Goal: Book appointment/travel/reservation

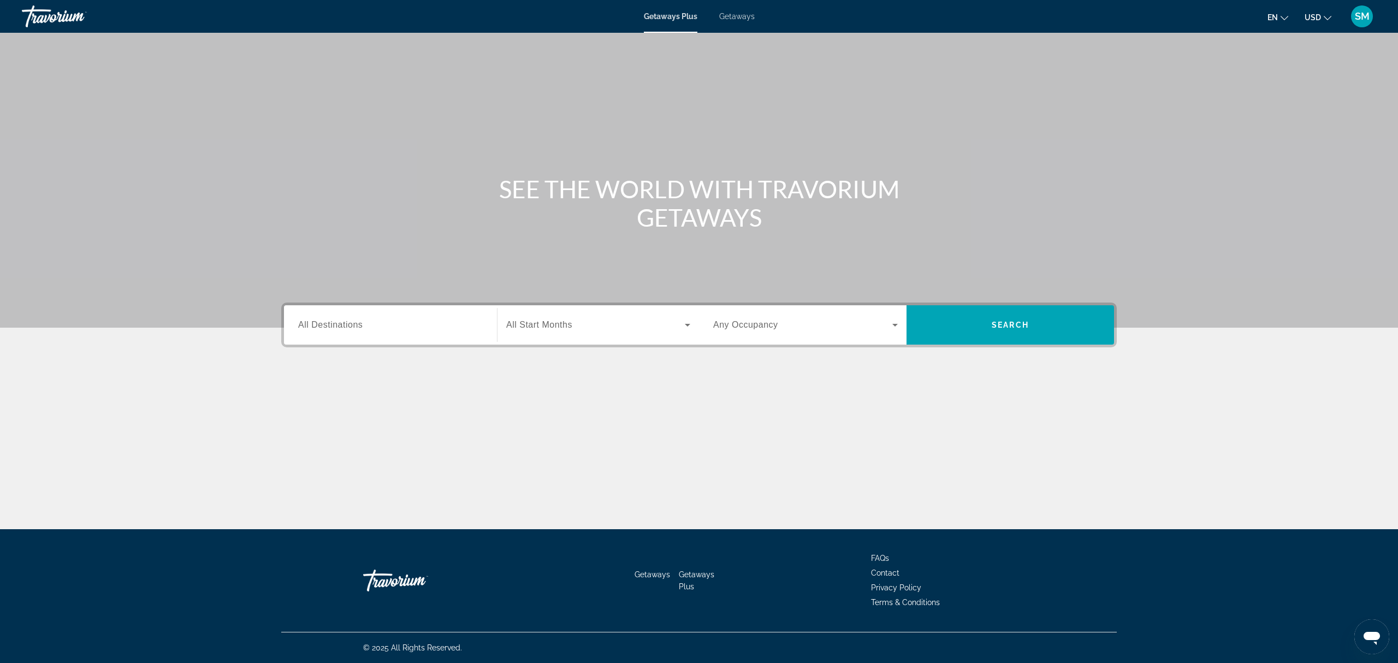
click at [437, 317] on div "Search widget" at bounding box center [390, 325] width 185 height 31
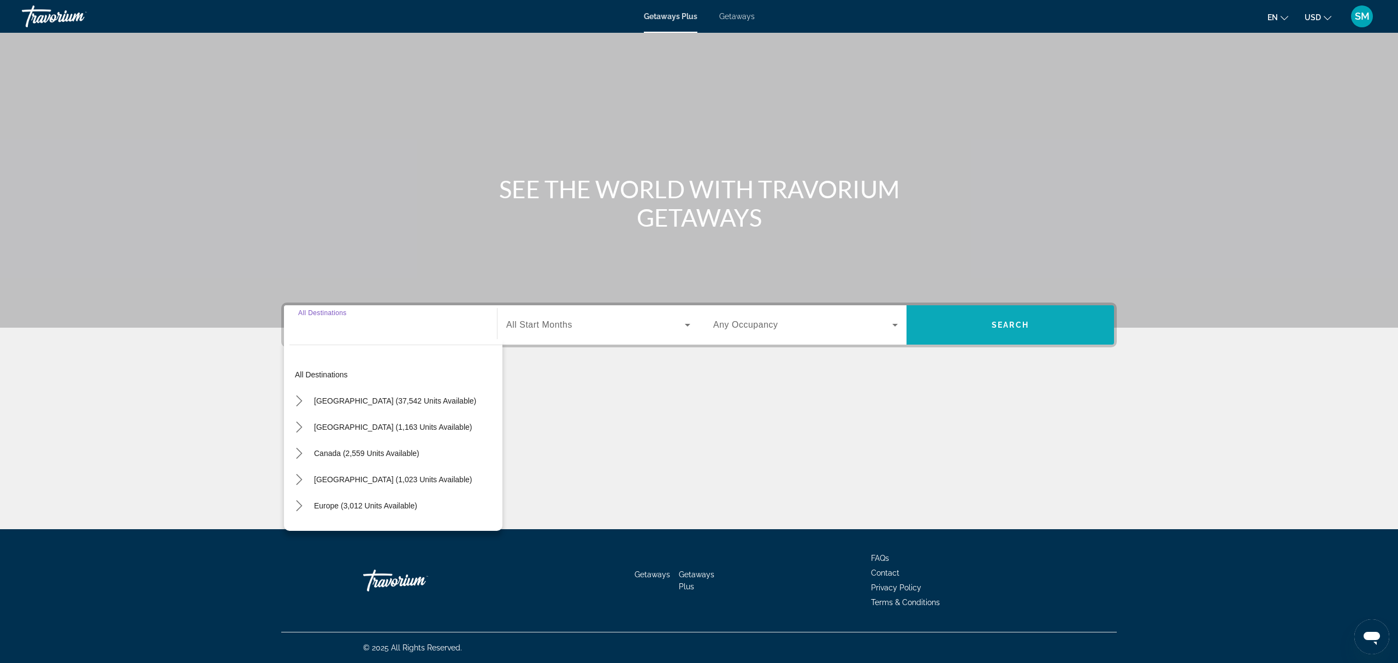
click at [1047, 328] on span "Search" at bounding box center [1011, 325] width 208 height 26
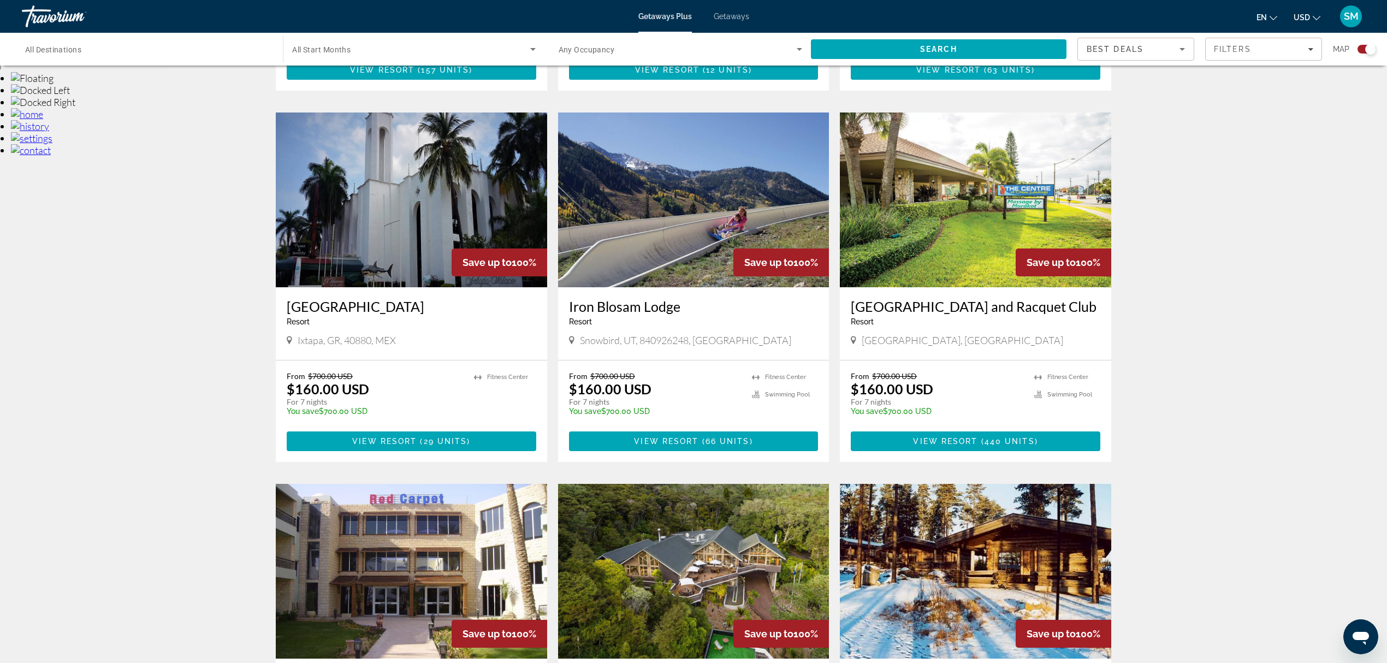
scroll to position [437, 0]
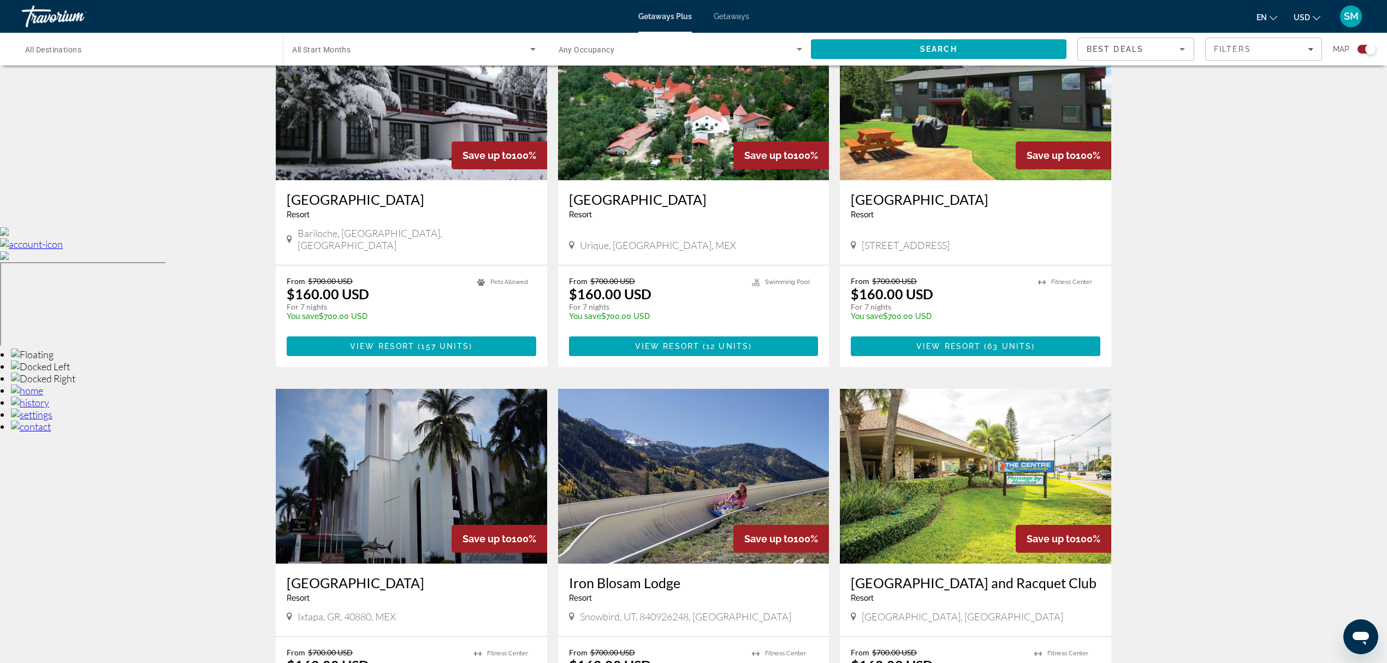
click at [735, 21] on div "Getaways Plus Getaways en English Español Français Italiano Português русский U…" at bounding box center [693, 16] width 1387 height 28
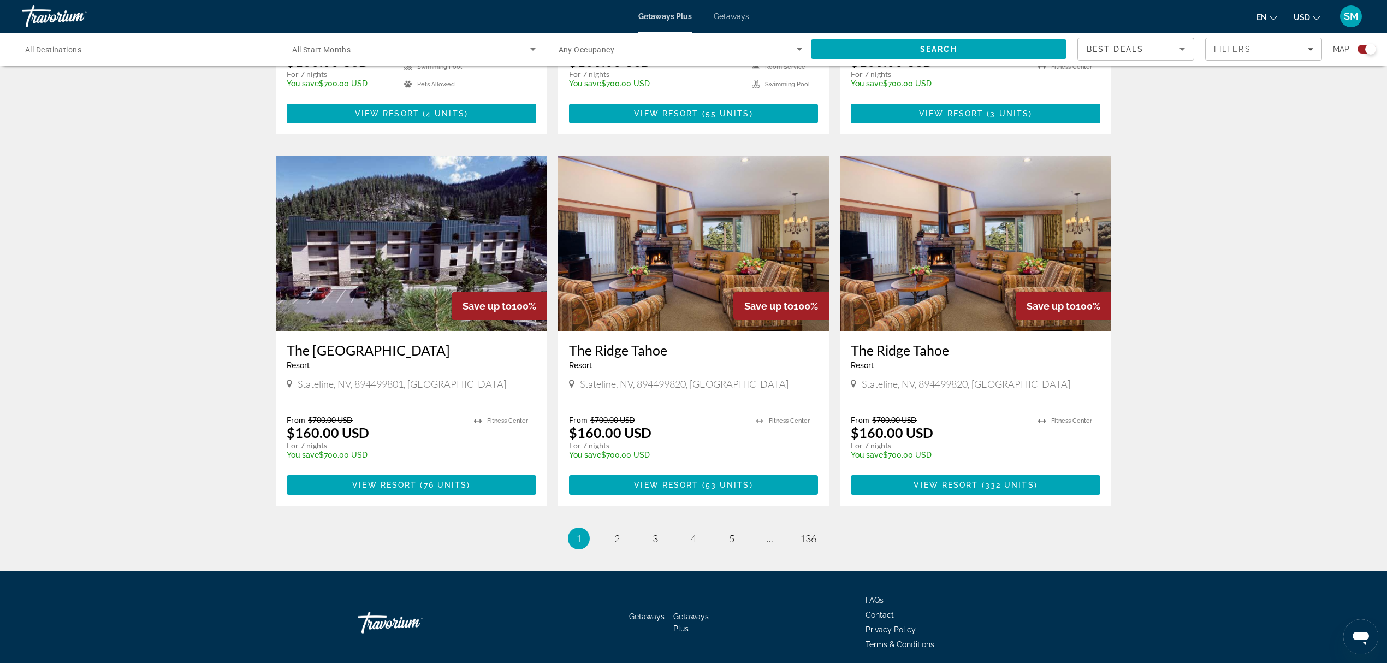
scroll to position [1459, 0]
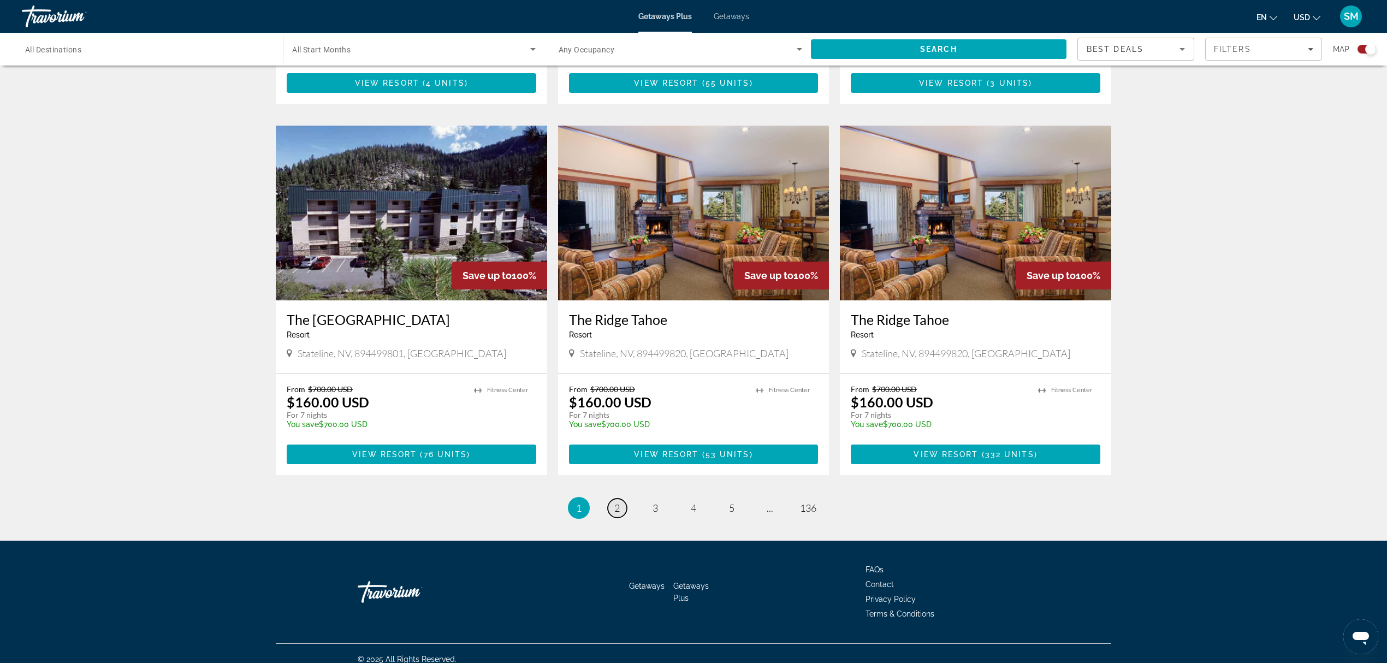
click at [616, 502] on span "2" at bounding box center [616, 508] width 5 height 12
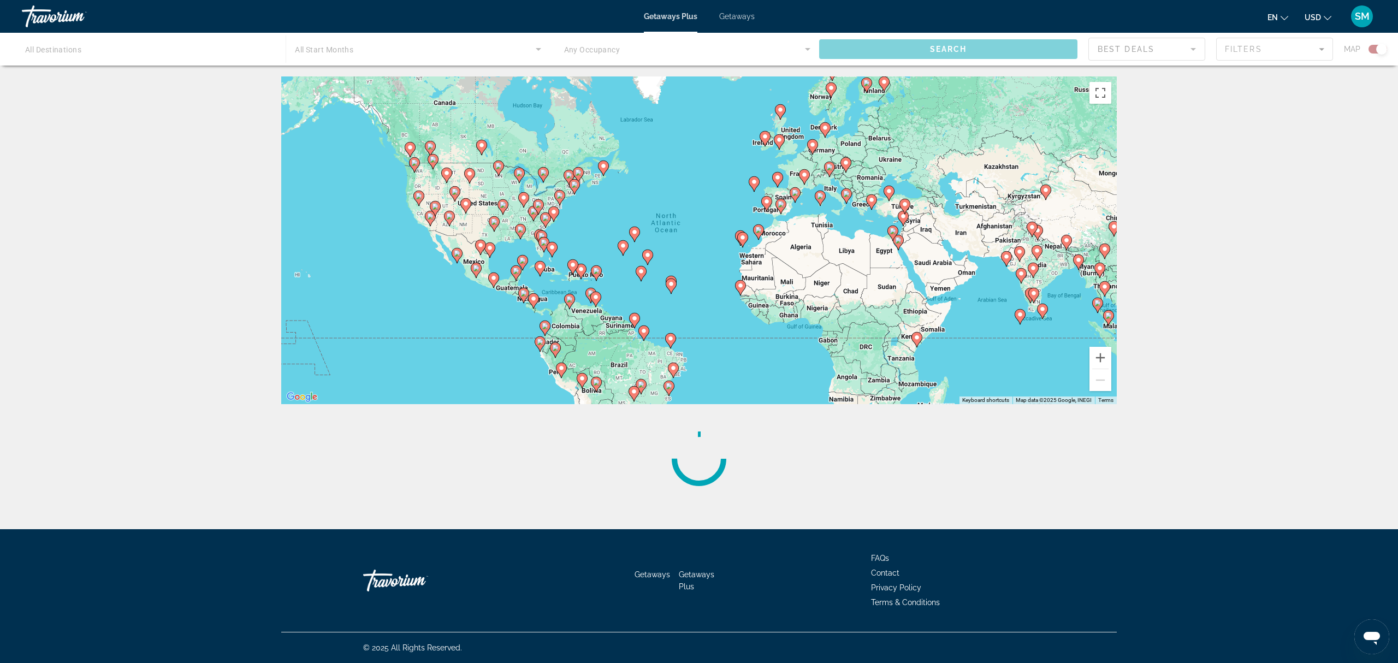
click at [634, 236] on icon "Main content" at bounding box center [635, 234] width 10 height 14
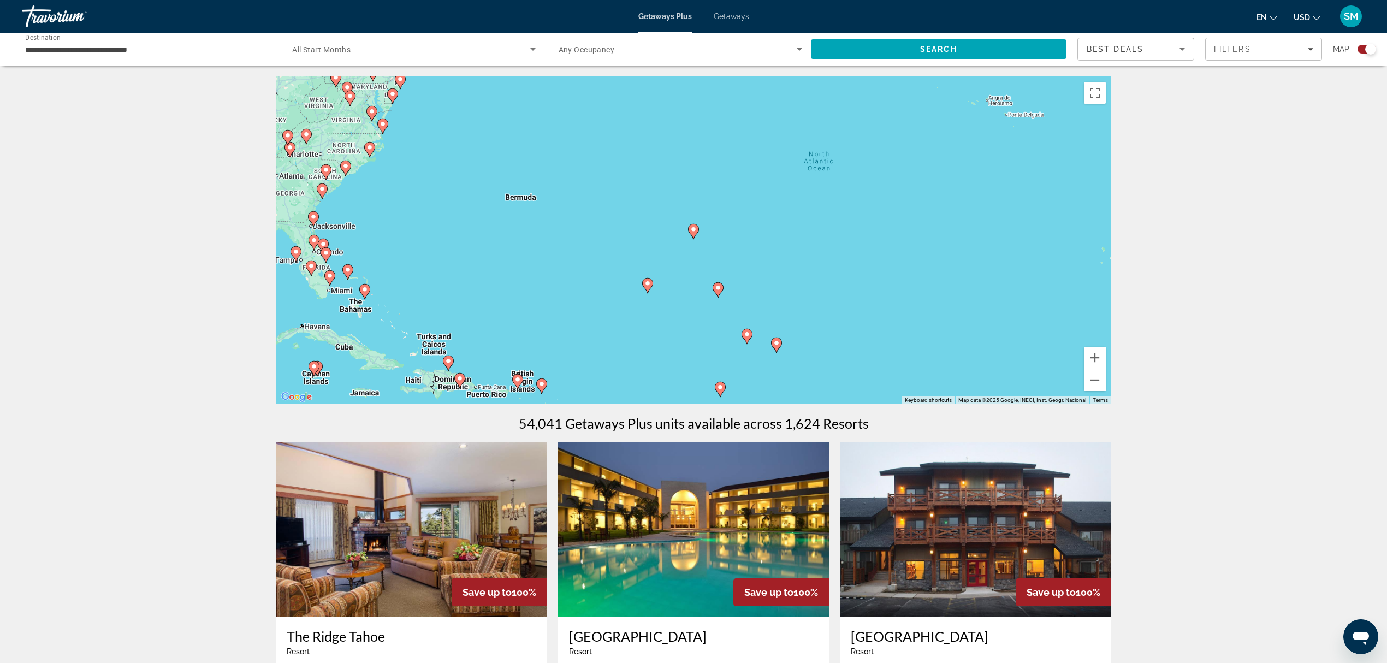
click at [689, 234] on gmp-advanced-marker "Main content" at bounding box center [693, 231] width 11 height 16
type input "**********"
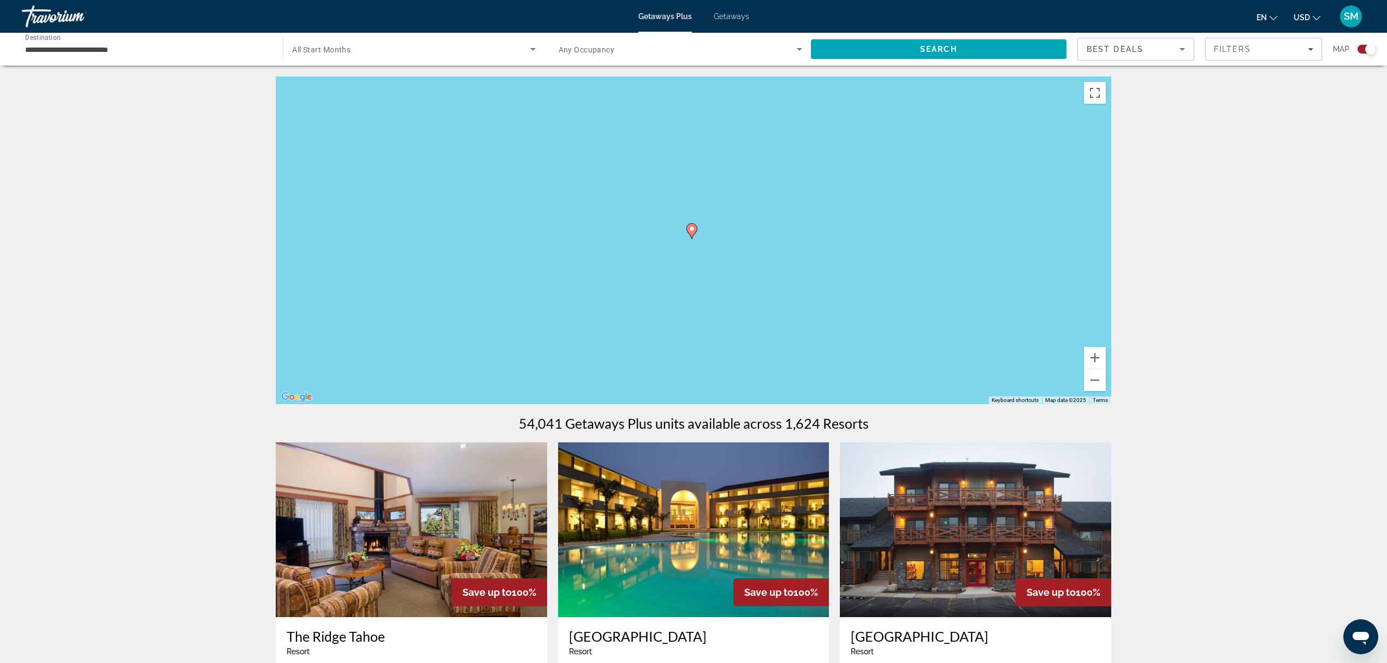
click at [689, 234] on gmp-advanced-marker "Main content" at bounding box center [691, 231] width 11 height 16
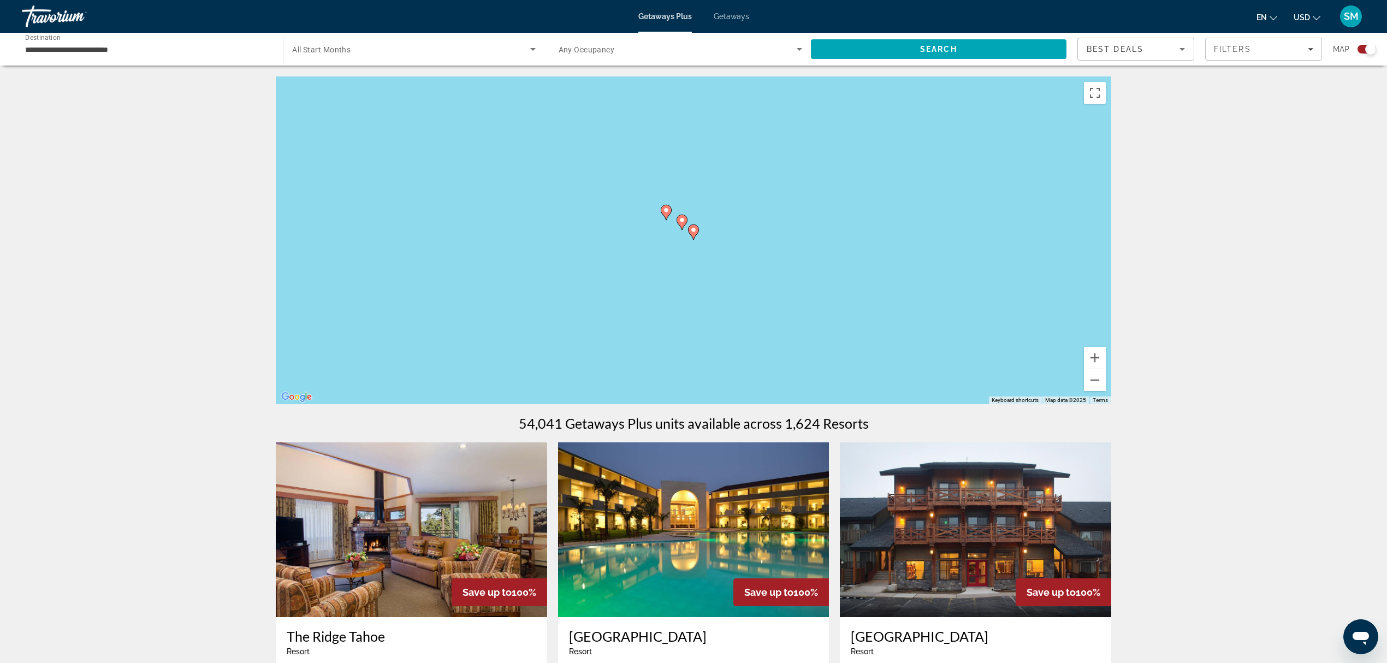
click at [695, 236] on icon "Main content" at bounding box center [694, 232] width 10 height 14
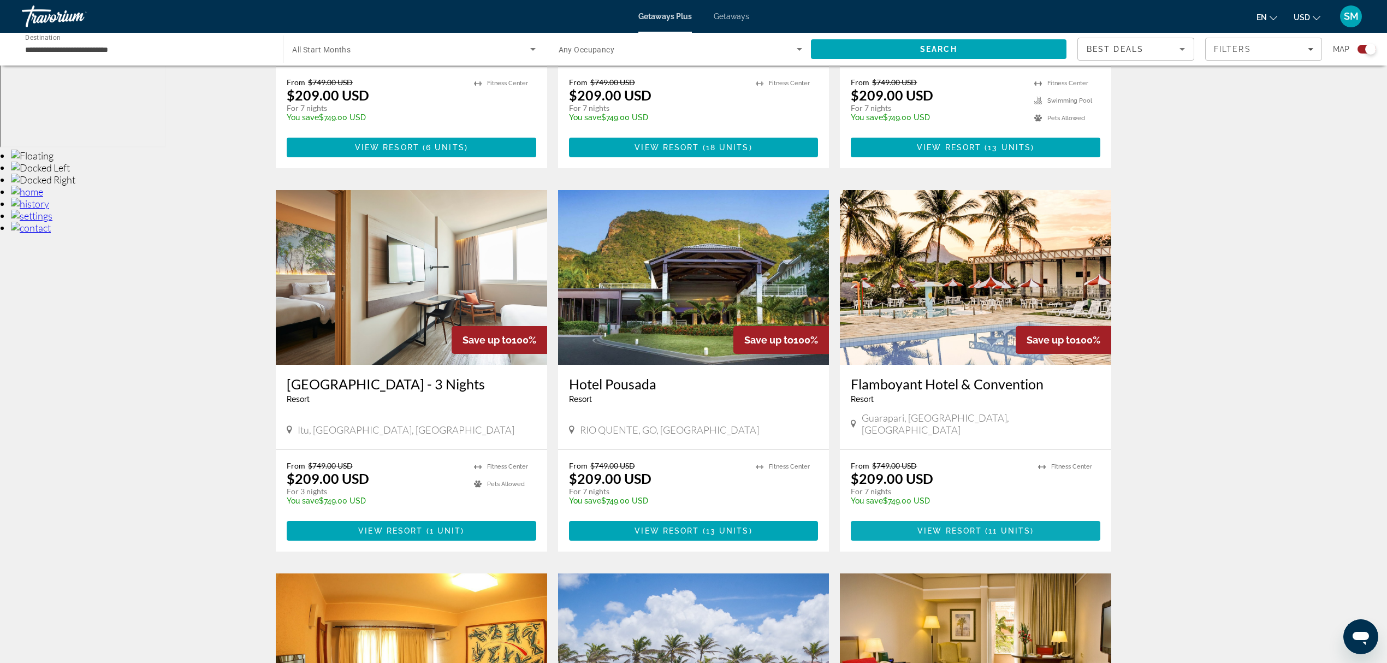
scroll to position [655, 0]
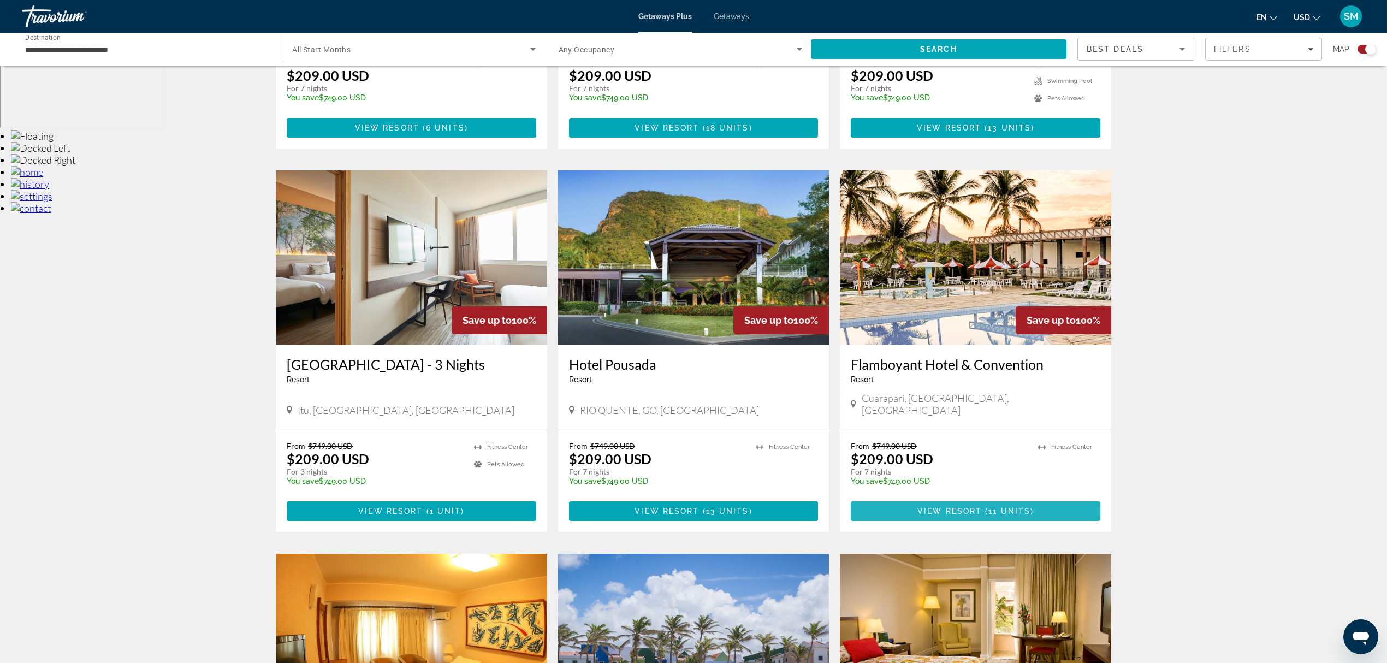
click at [960, 498] on span "Main content" at bounding box center [976, 511] width 250 height 26
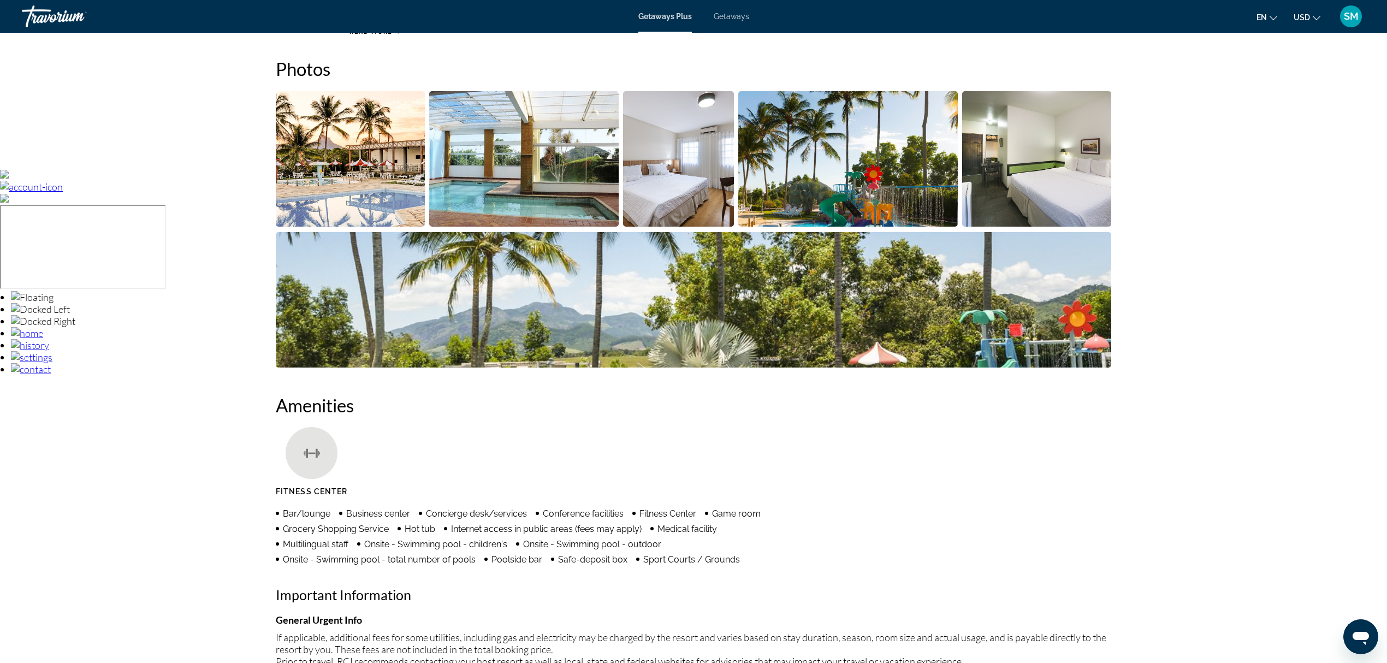
scroll to position [291, 0]
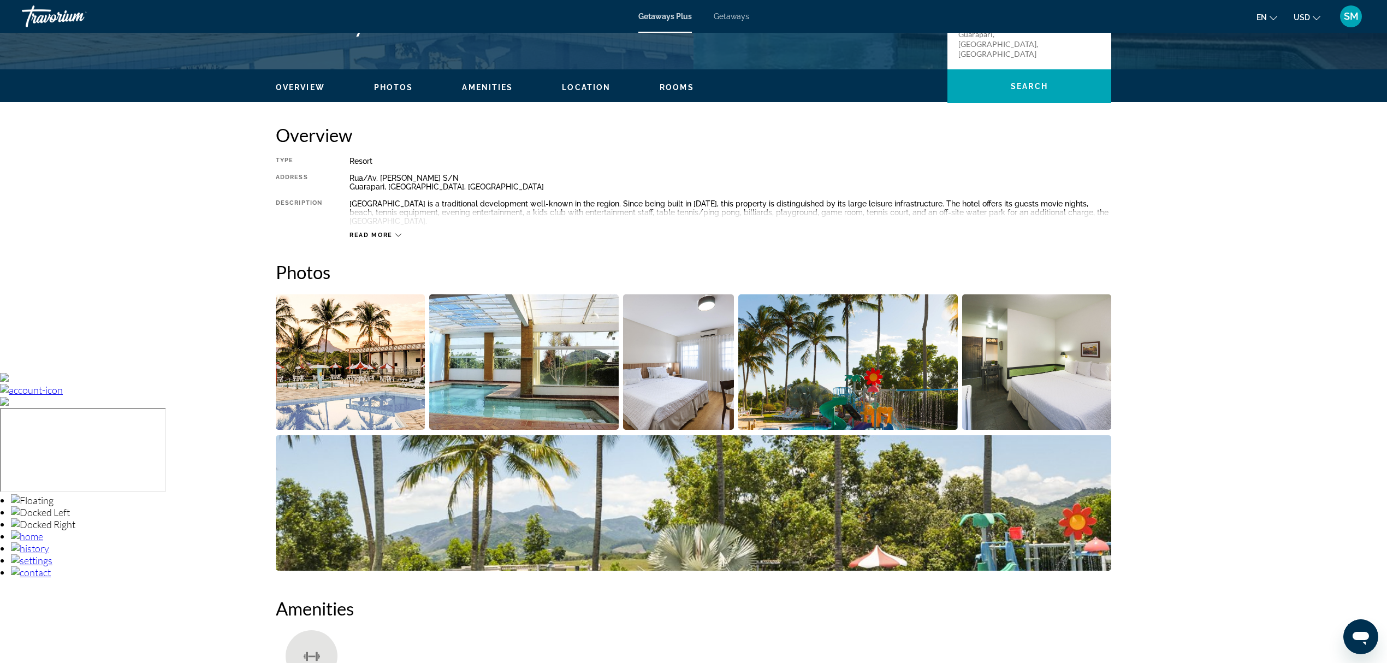
click at [409, 376] on img "Open full-screen image slider" at bounding box center [350, 361] width 149 height 135
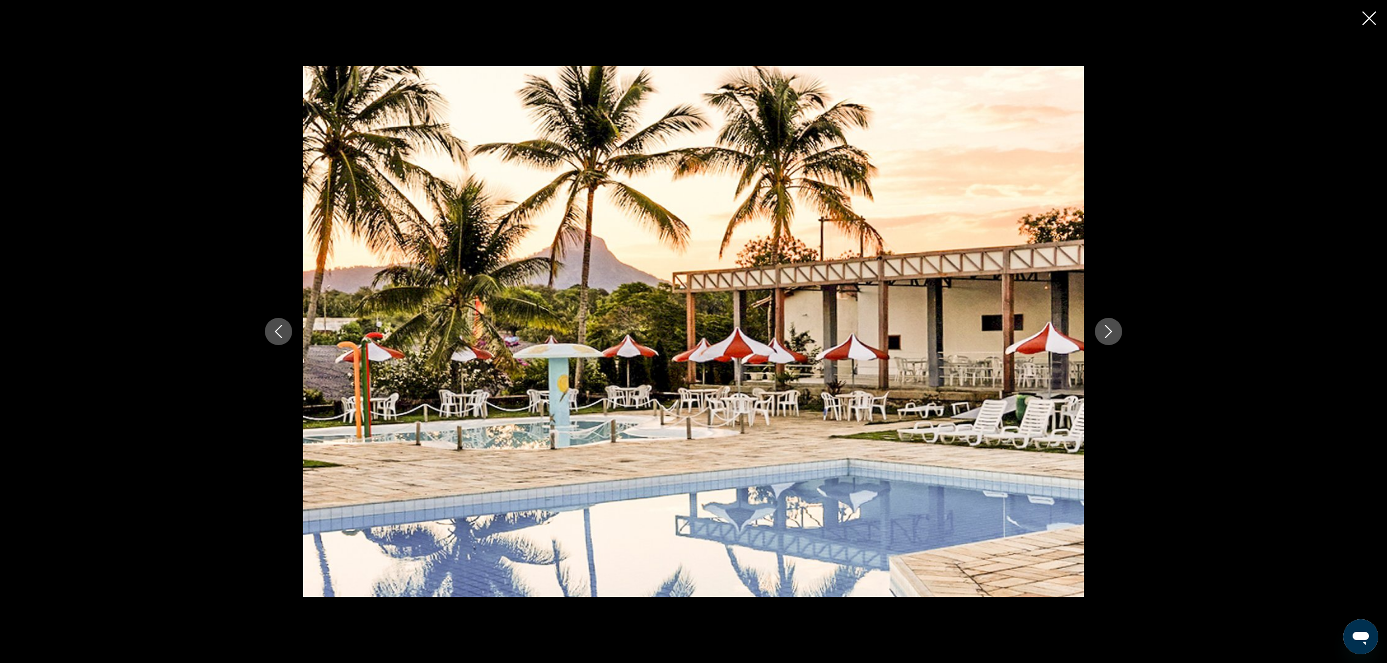
click at [1108, 331] on icon "Next image" at bounding box center [1108, 331] width 13 height 13
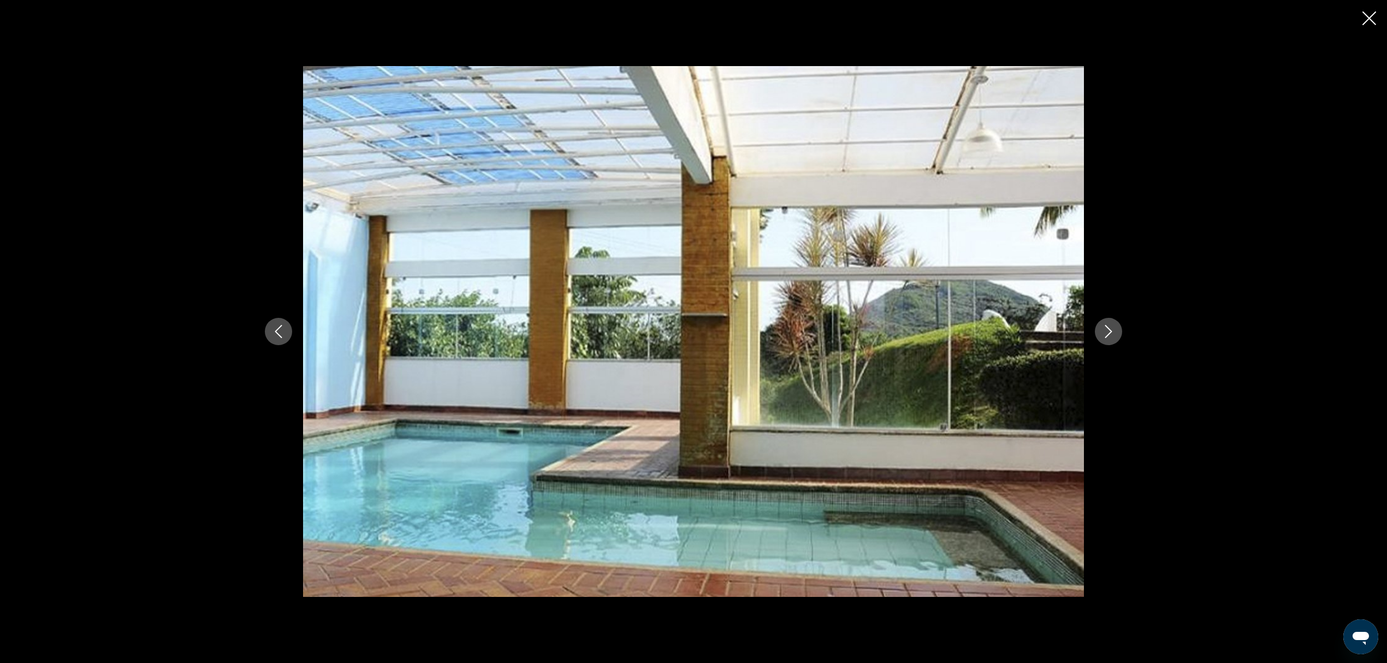
click at [1108, 331] on icon "Next image" at bounding box center [1108, 331] width 13 height 13
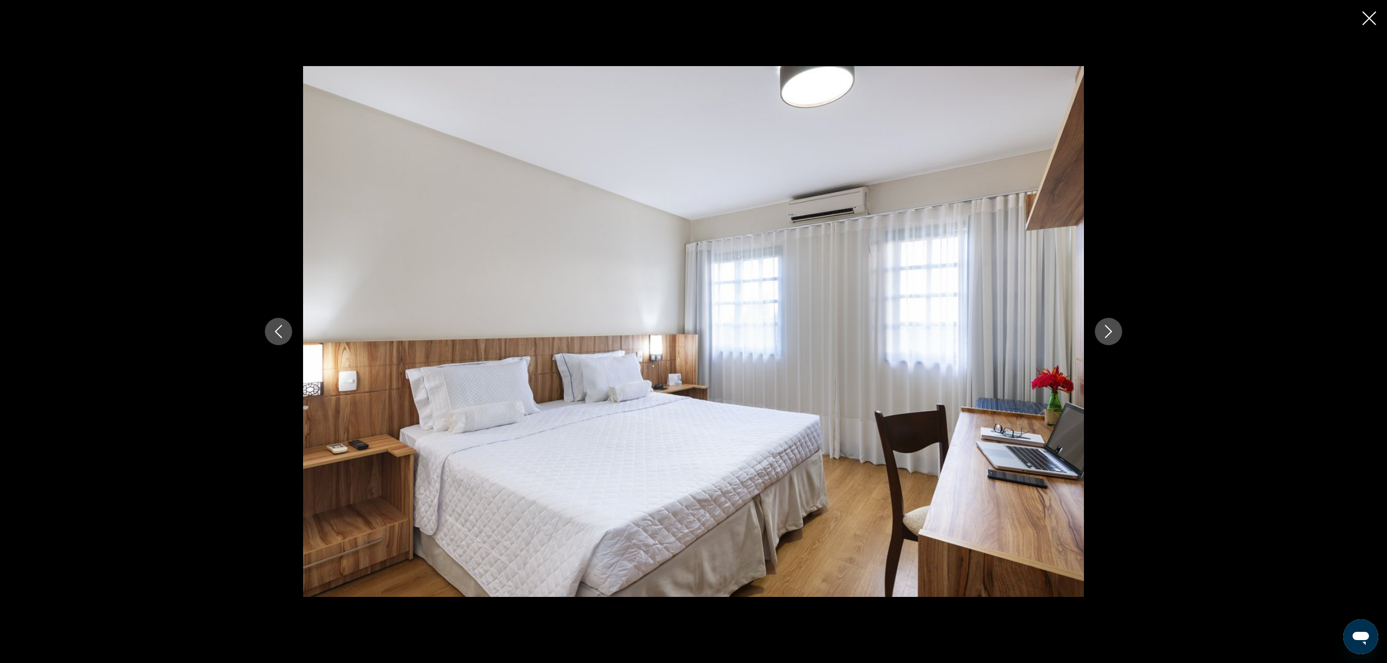
click at [1108, 331] on icon "Next image" at bounding box center [1108, 331] width 13 height 13
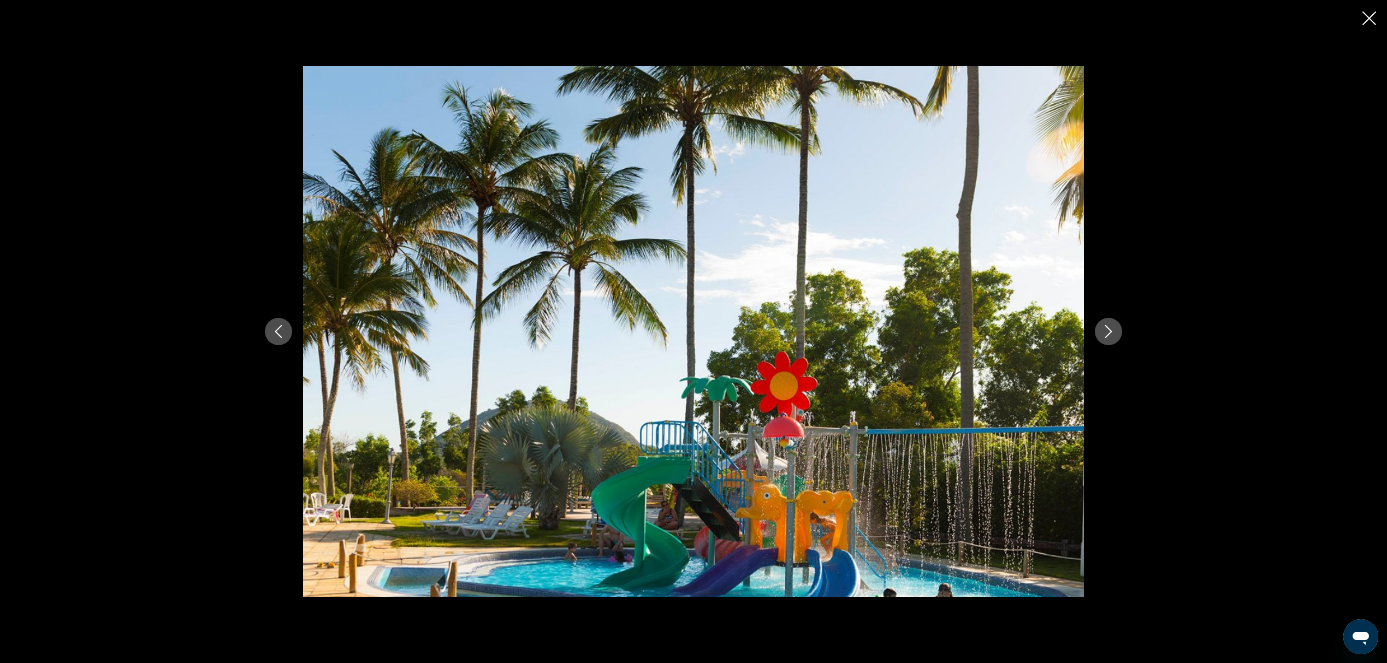
click at [1108, 331] on icon "Next image" at bounding box center [1108, 331] width 13 height 13
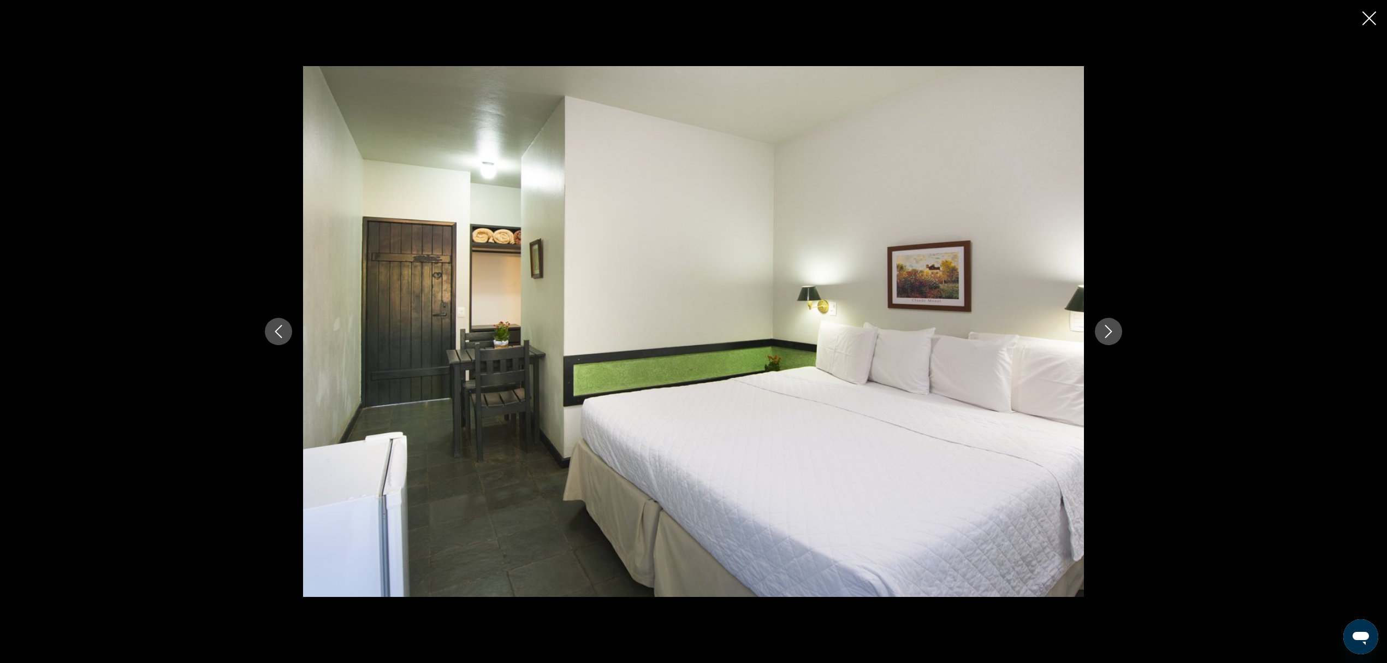
click at [1108, 331] on icon "Next image" at bounding box center [1108, 331] width 13 height 13
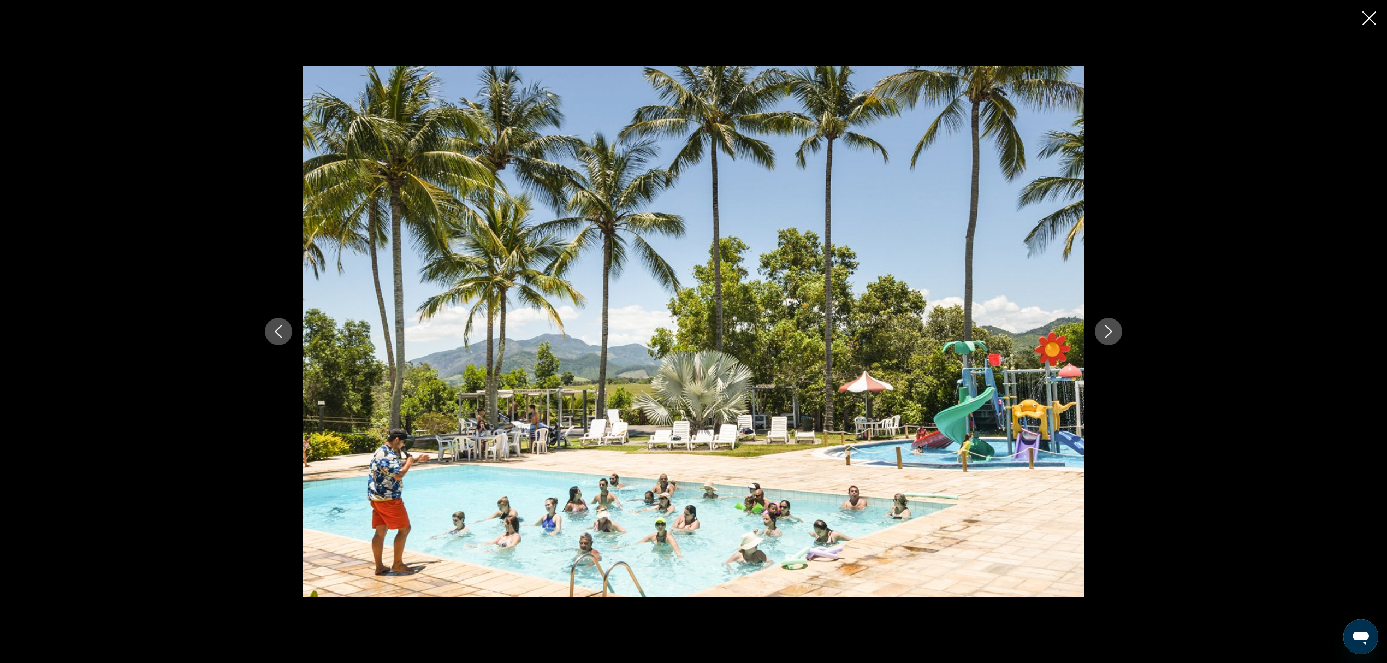
click at [1108, 331] on icon "Next image" at bounding box center [1108, 331] width 13 height 13
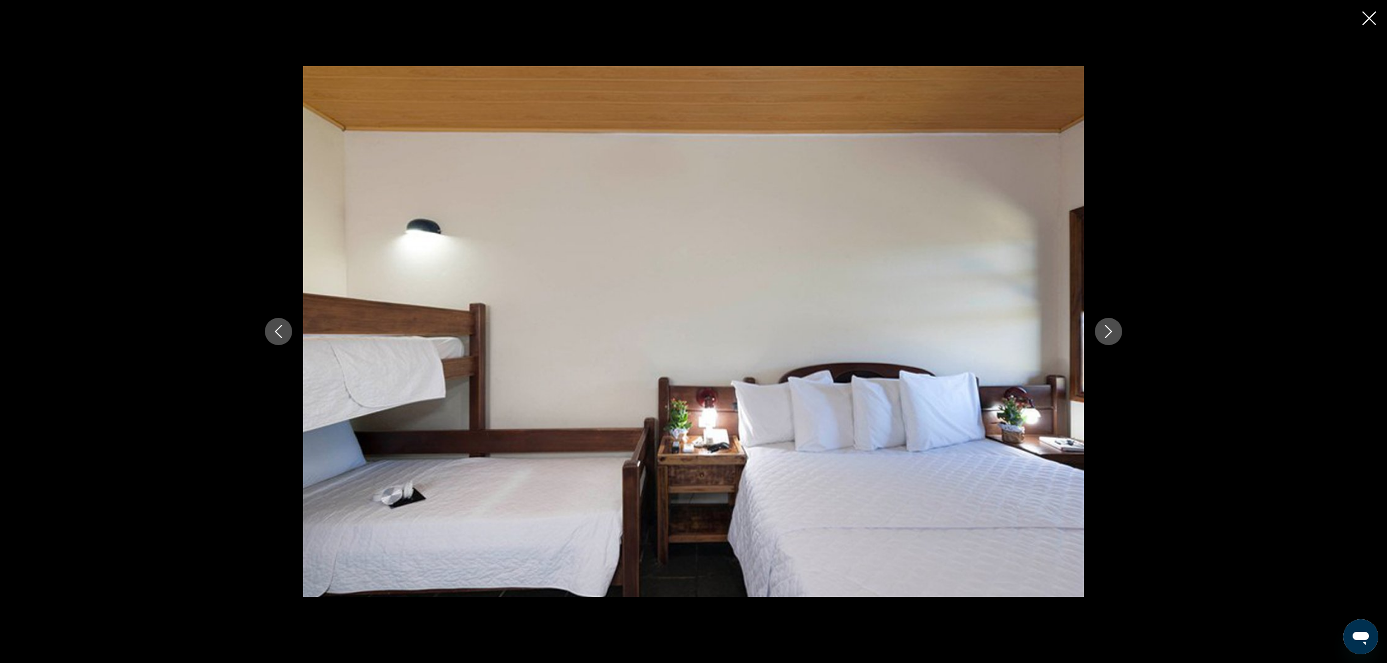
click at [1108, 331] on icon "Next image" at bounding box center [1108, 331] width 13 height 13
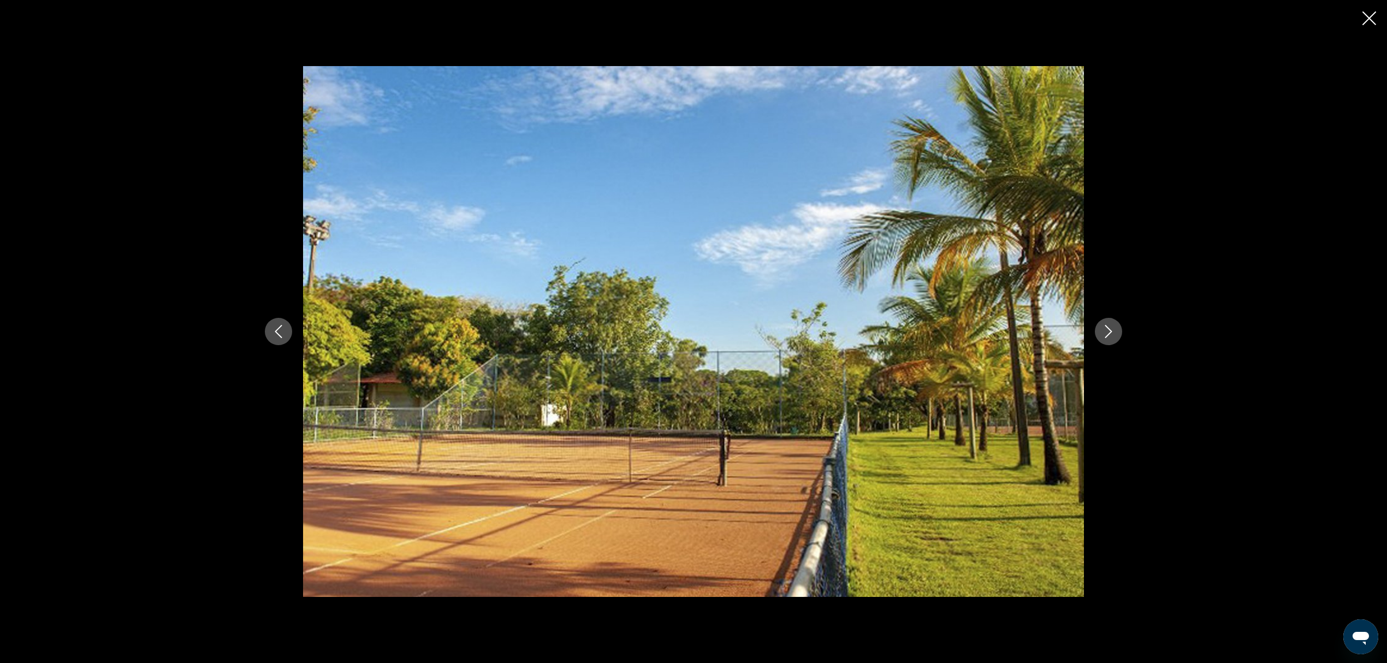
click at [1108, 331] on icon "Next image" at bounding box center [1108, 331] width 13 height 13
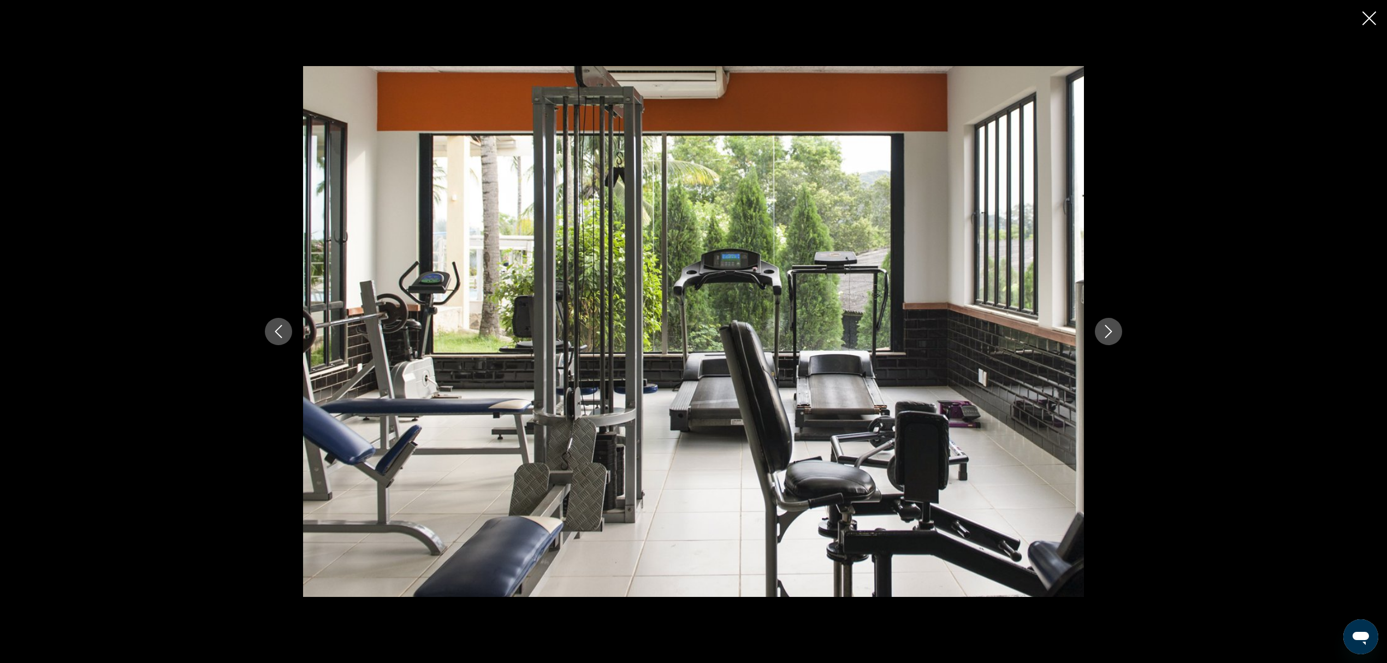
click at [1108, 331] on icon "Next image" at bounding box center [1108, 331] width 13 height 13
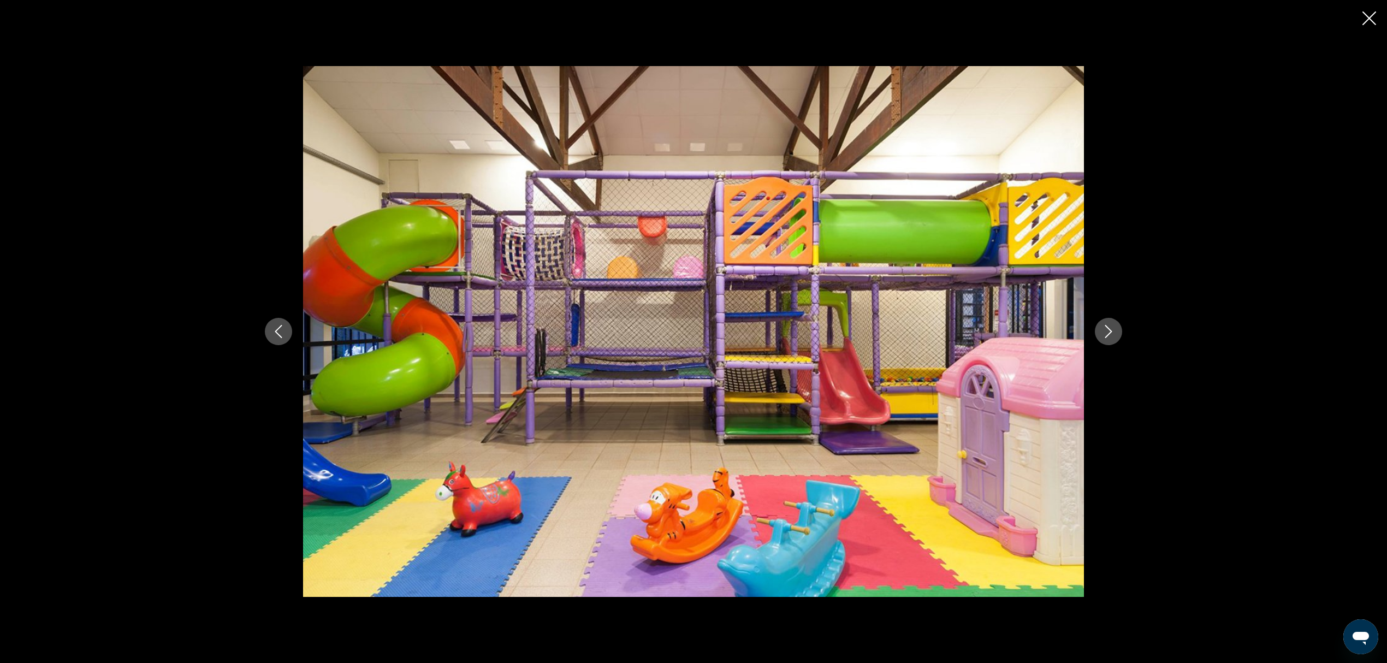
click at [1108, 331] on icon "Next image" at bounding box center [1108, 331] width 13 height 13
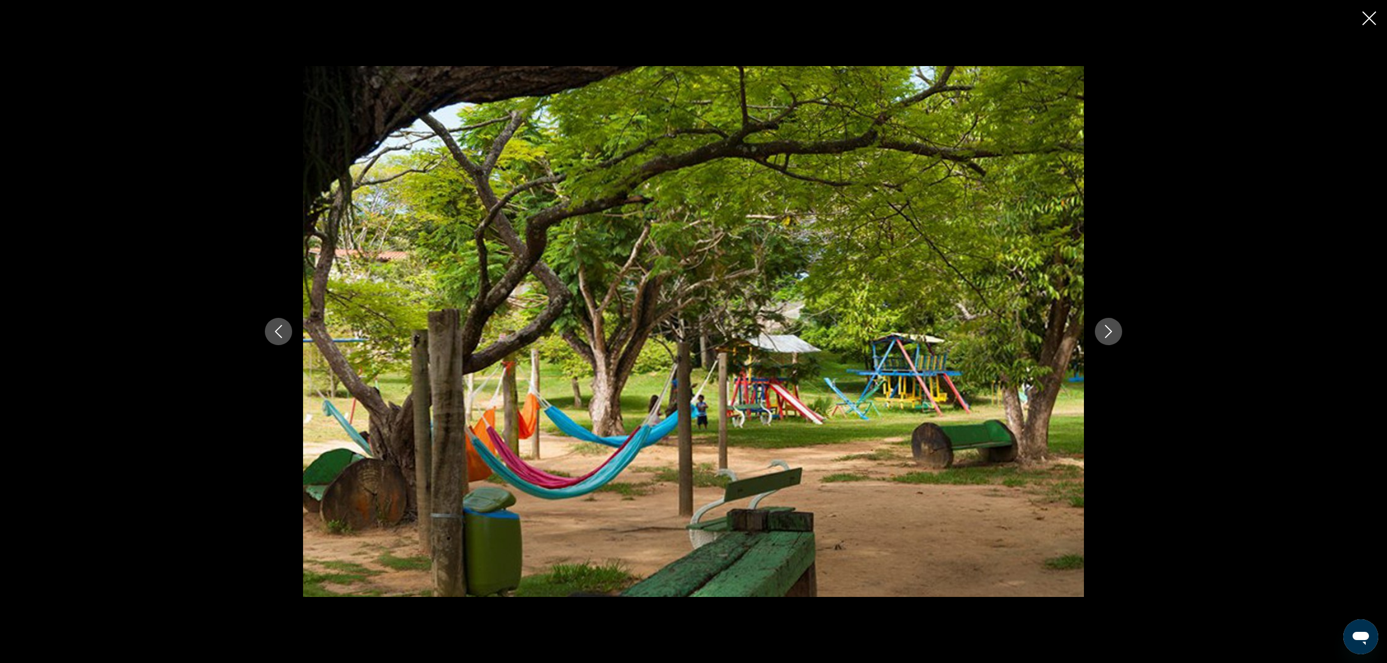
click at [1108, 331] on icon "Next image" at bounding box center [1108, 331] width 13 height 13
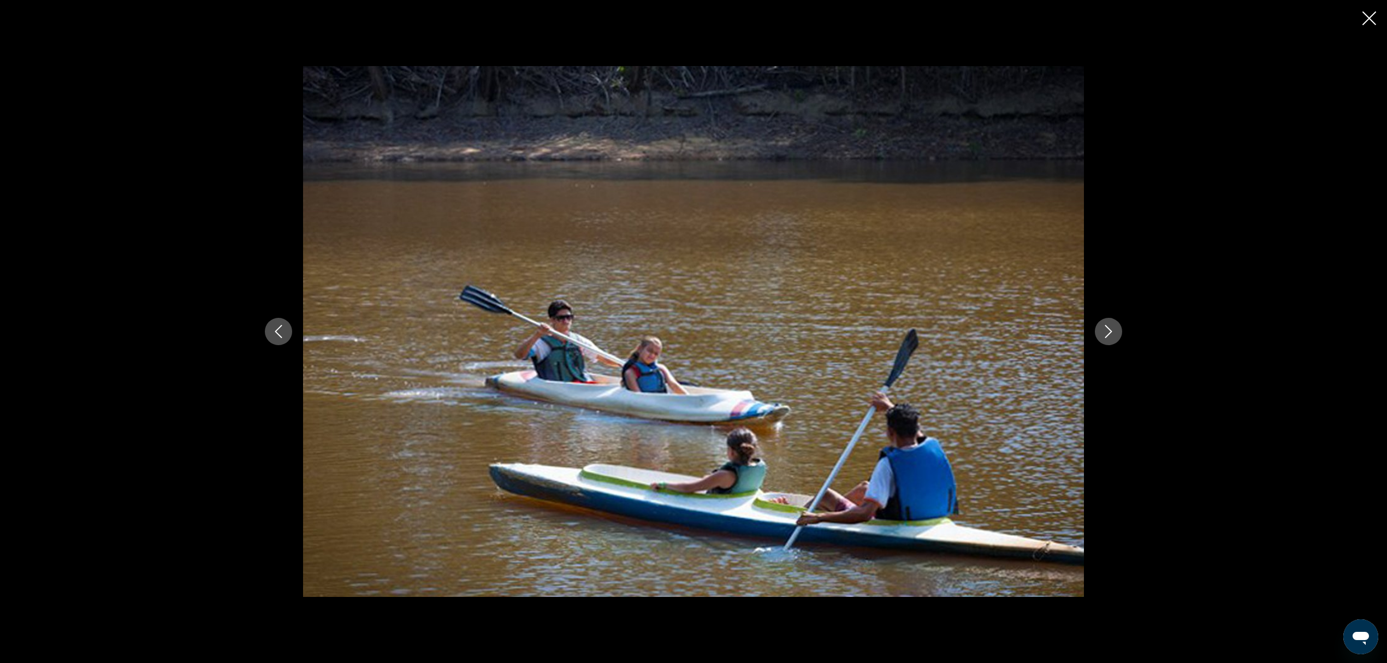
click at [1108, 331] on icon "Next image" at bounding box center [1108, 331] width 13 height 13
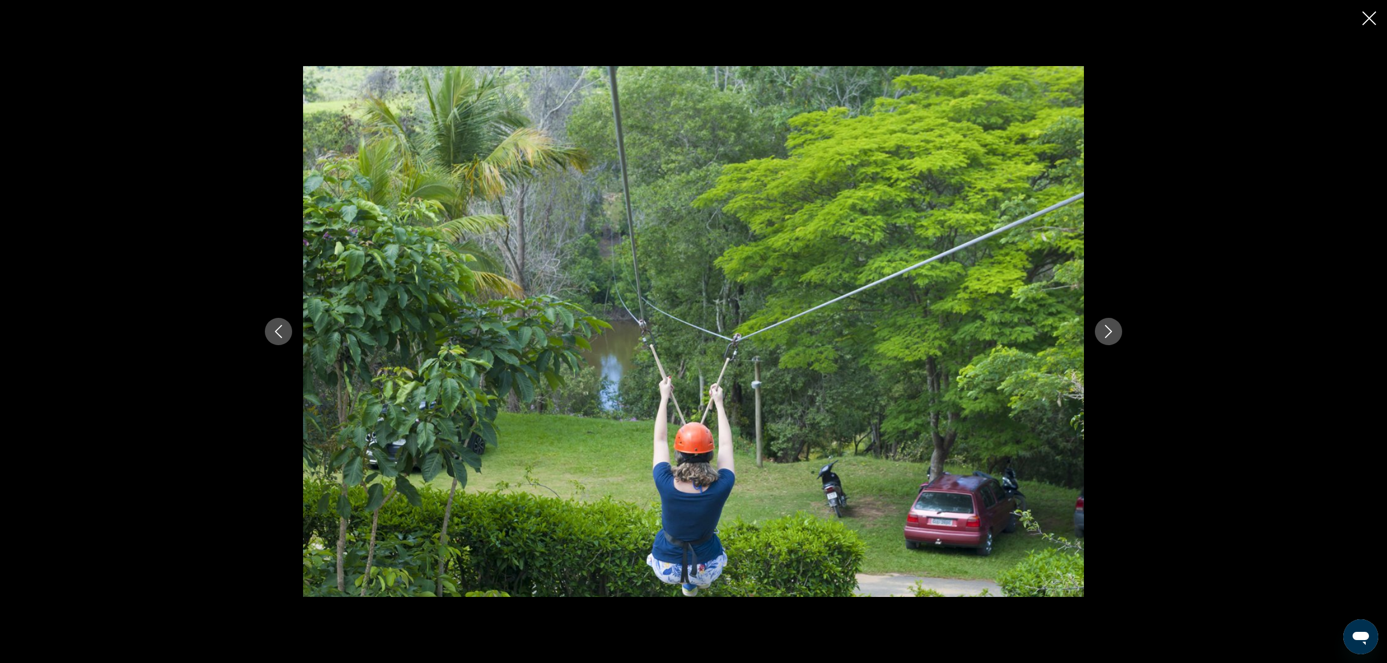
click at [1108, 331] on icon "Next image" at bounding box center [1108, 331] width 13 height 13
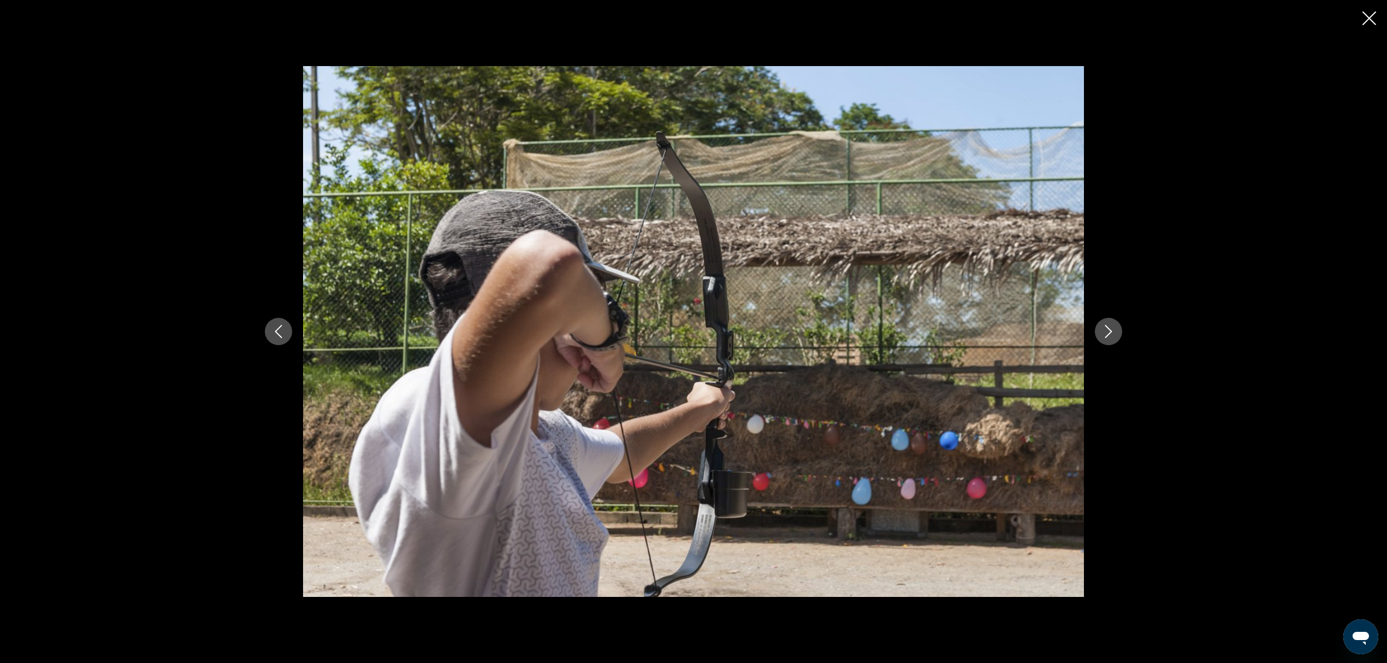
click at [1108, 331] on icon "Next image" at bounding box center [1108, 331] width 13 height 13
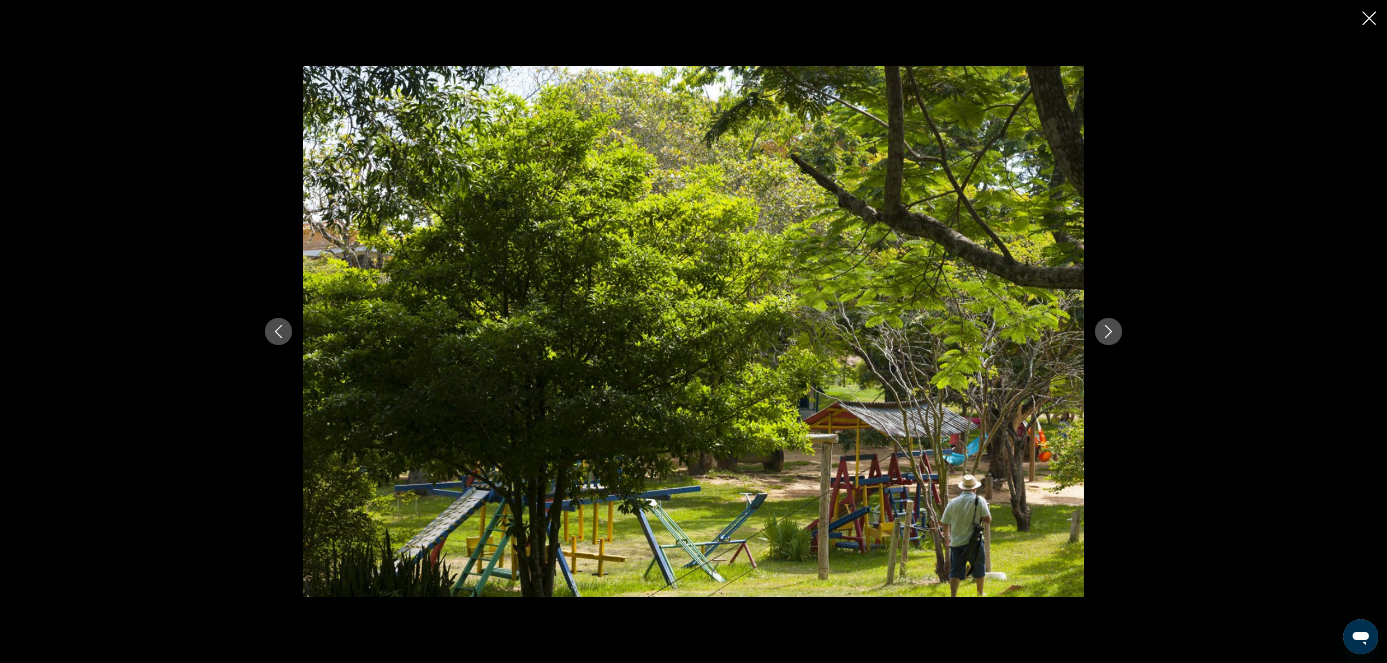
click at [1108, 331] on icon "Next image" at bounding box center [1108, 331] width 13 height 13
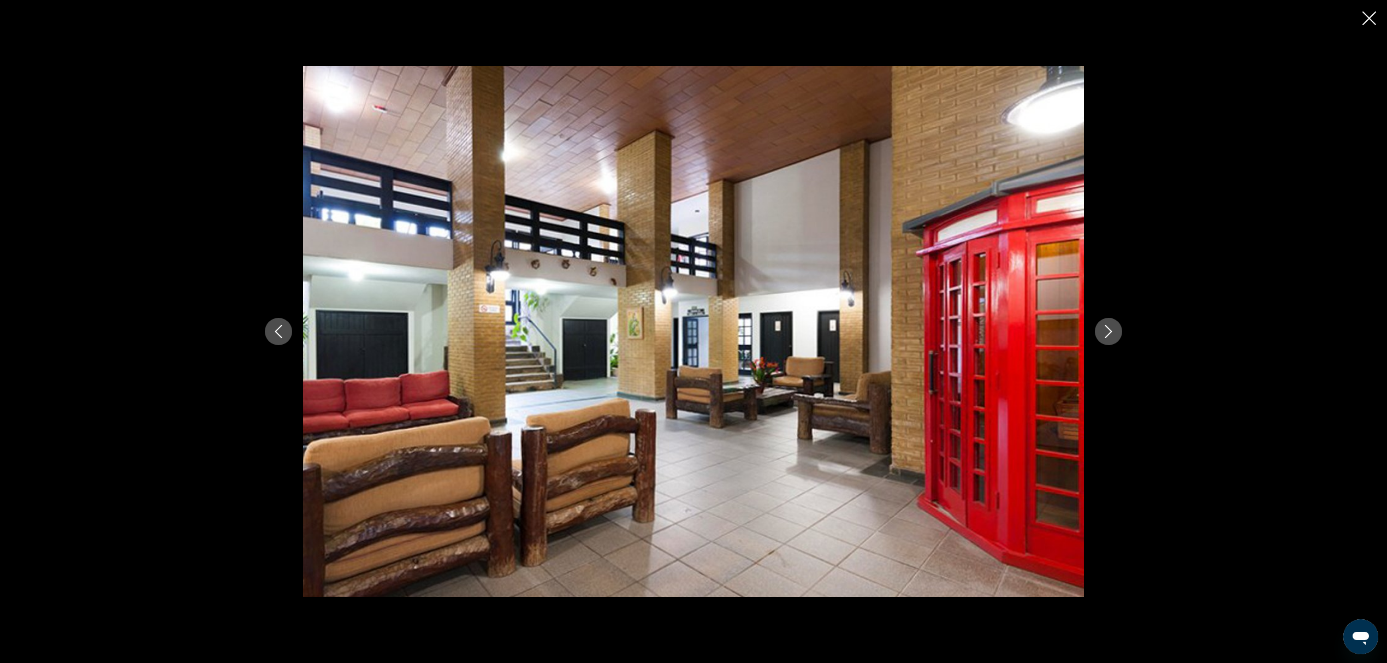
click at [1108, 331] on icon "Next image" at bounding box center [1108, 331] width 13 height 13
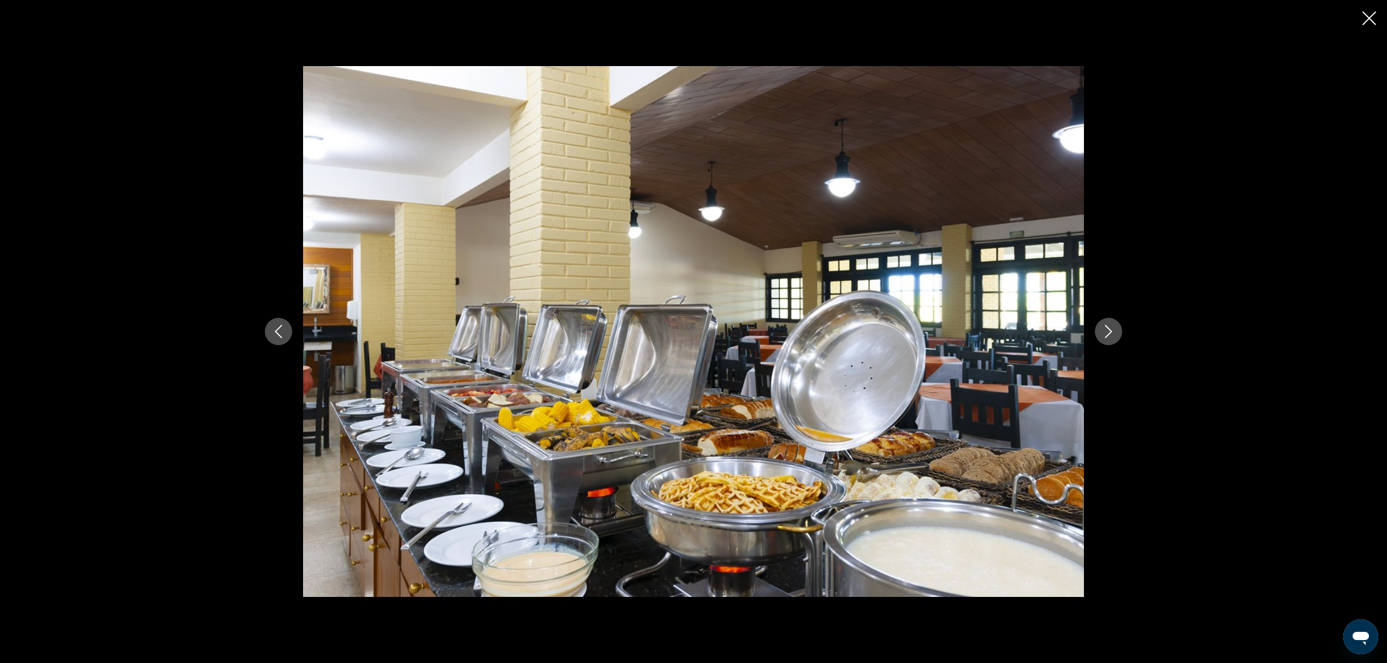
click at [1108, 331] on icon "Next image" at bounding box center [1108, 331] width 13 height 13
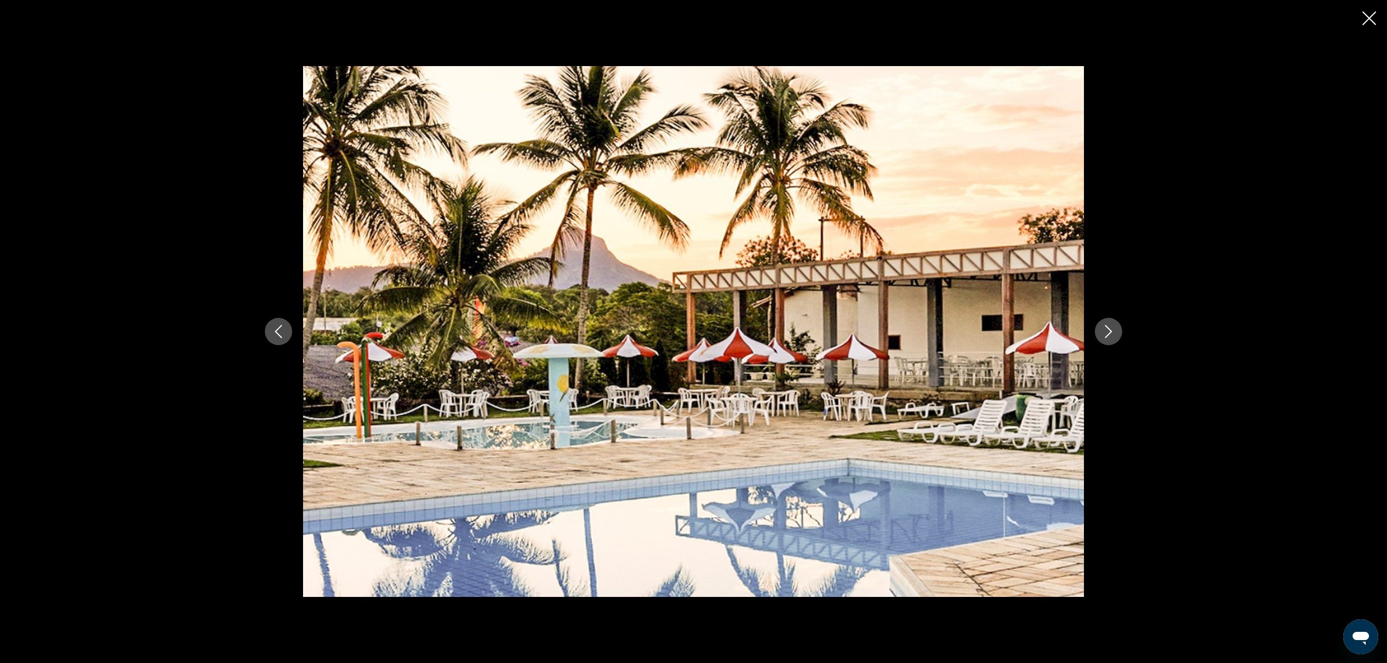
click at [1108, 331] on icon "Next image" at bounding box center [1108, 331] width 13 height 13
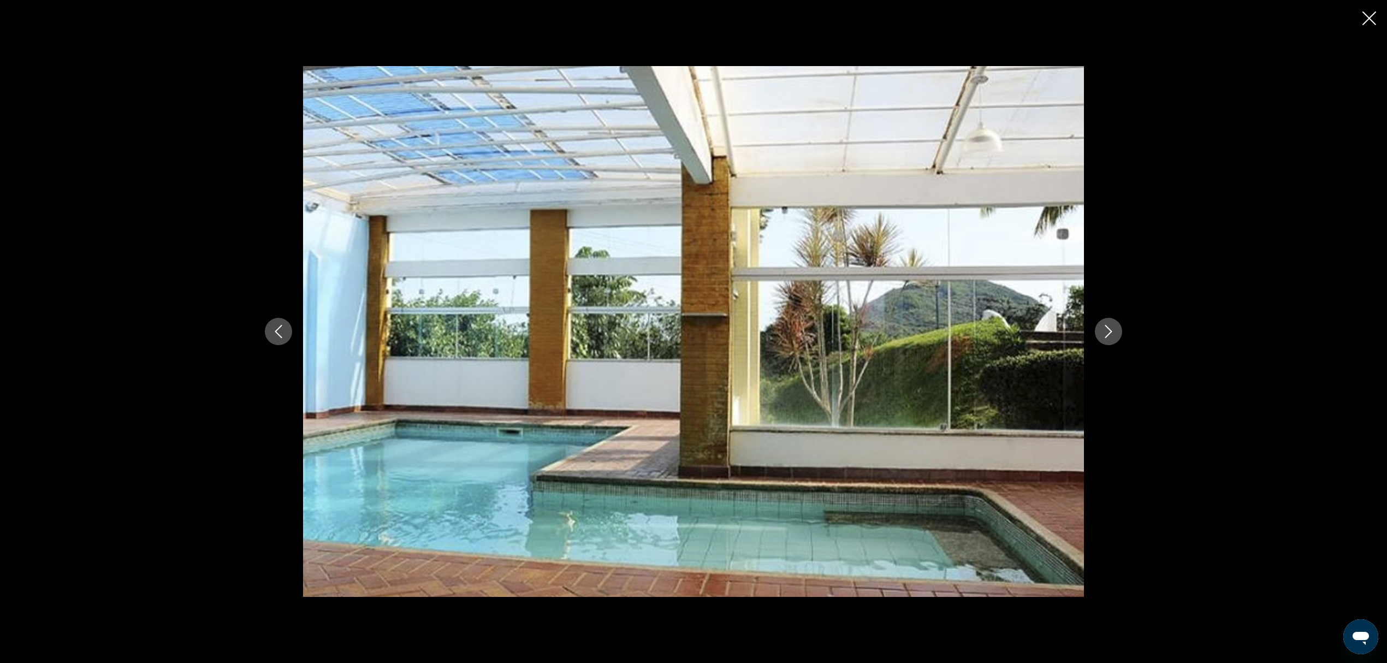
click at [1108, 331] on icon "Next image" at bounding box center [1108, 331] width 13 height 13
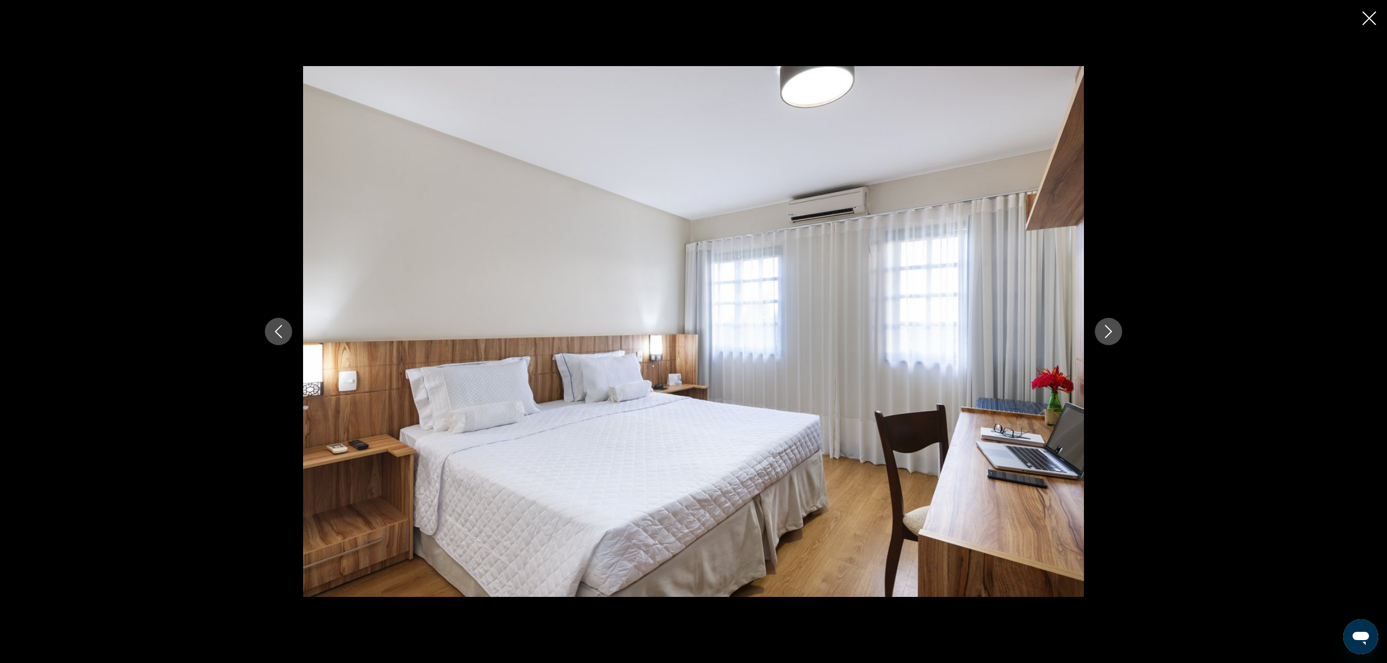
click at [1377, 14] on div "prev next" at bounding box center [693, 331] width 1387 height 663
click at [1370, 16] on icon "Close slideshow" at bounding box center [1370, 18] width 14 height 14
